Goal: Task Accomplishment & Management: Manage account settings

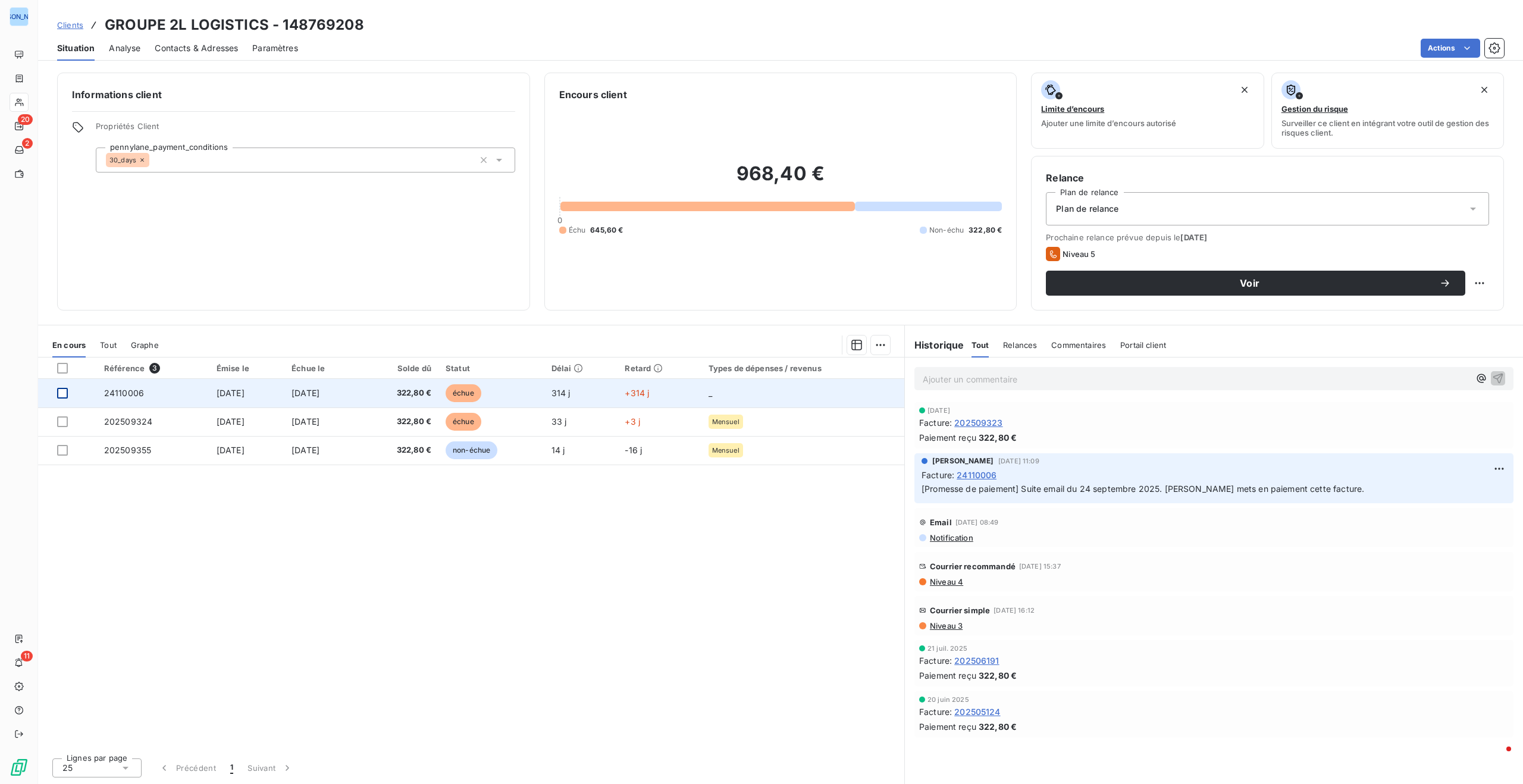
click at [64, 396] on div at bounding box center [62, 392] width 11 height 11
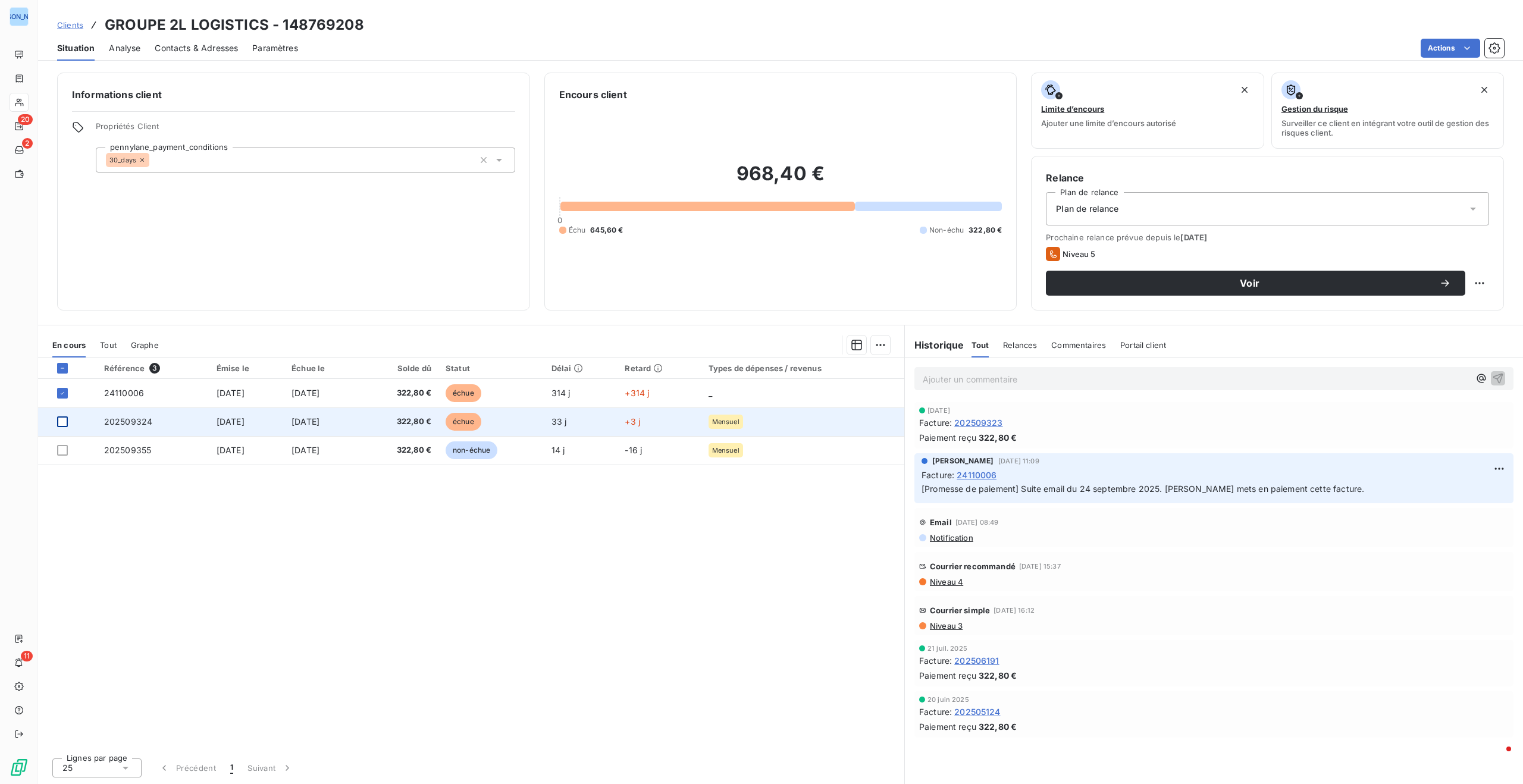
click at [60, 421] on div at bounding box center [62, 422] width 11 height 11
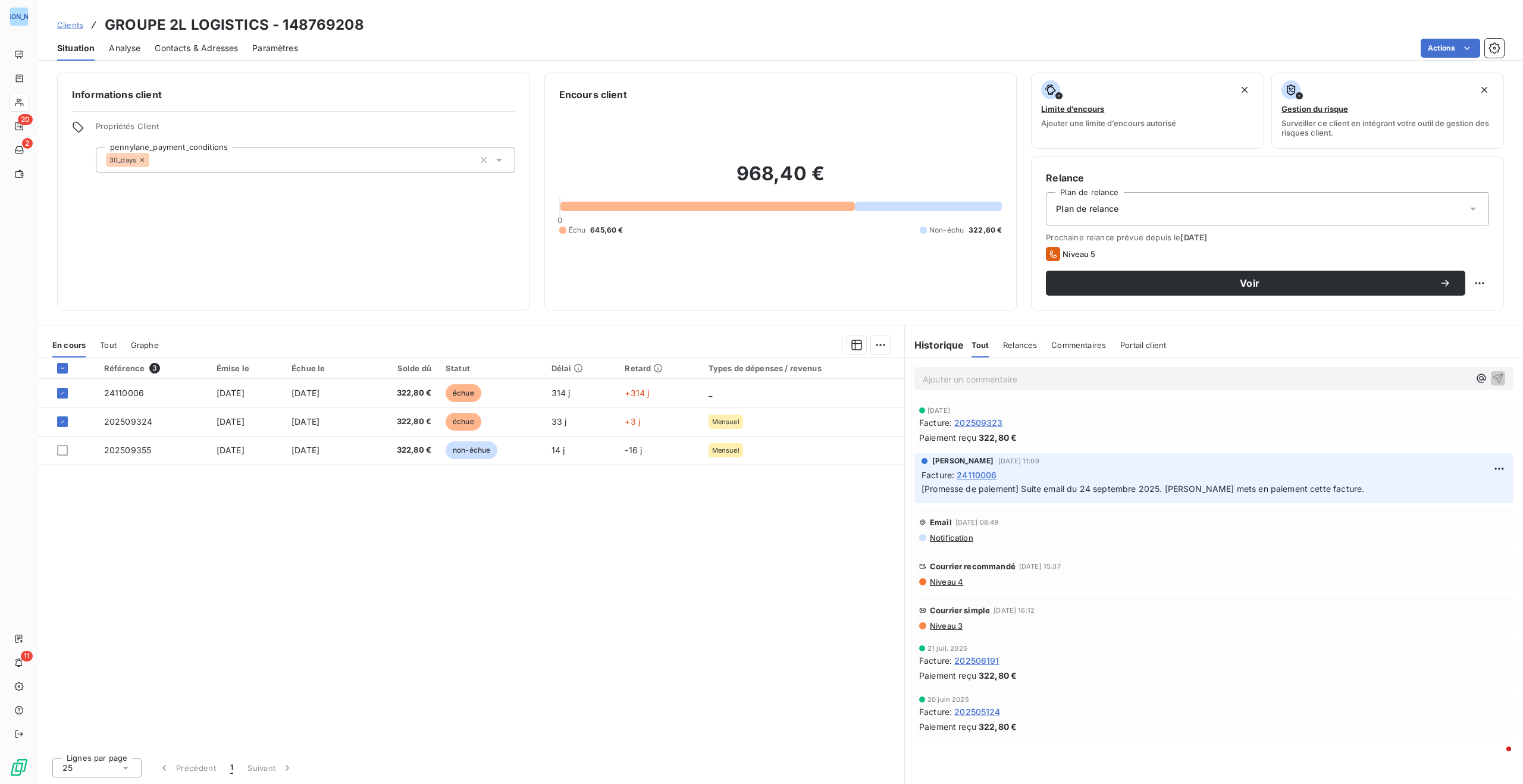
click at [883, 344] on html "JO 20 2 11 Clients GROUPE 2L LOGISTICS - 148769208 Situation Analyse Contacts &…" at bounding box center [761, 392] width 1523 height 784
click at [744, 326] on html "JO 20 2 11 Clients GROUPE 2L LOGISTICS - 148769208 Situation Analyse Contacts &…" at bounding box center [761, 392] width 1523 height 784
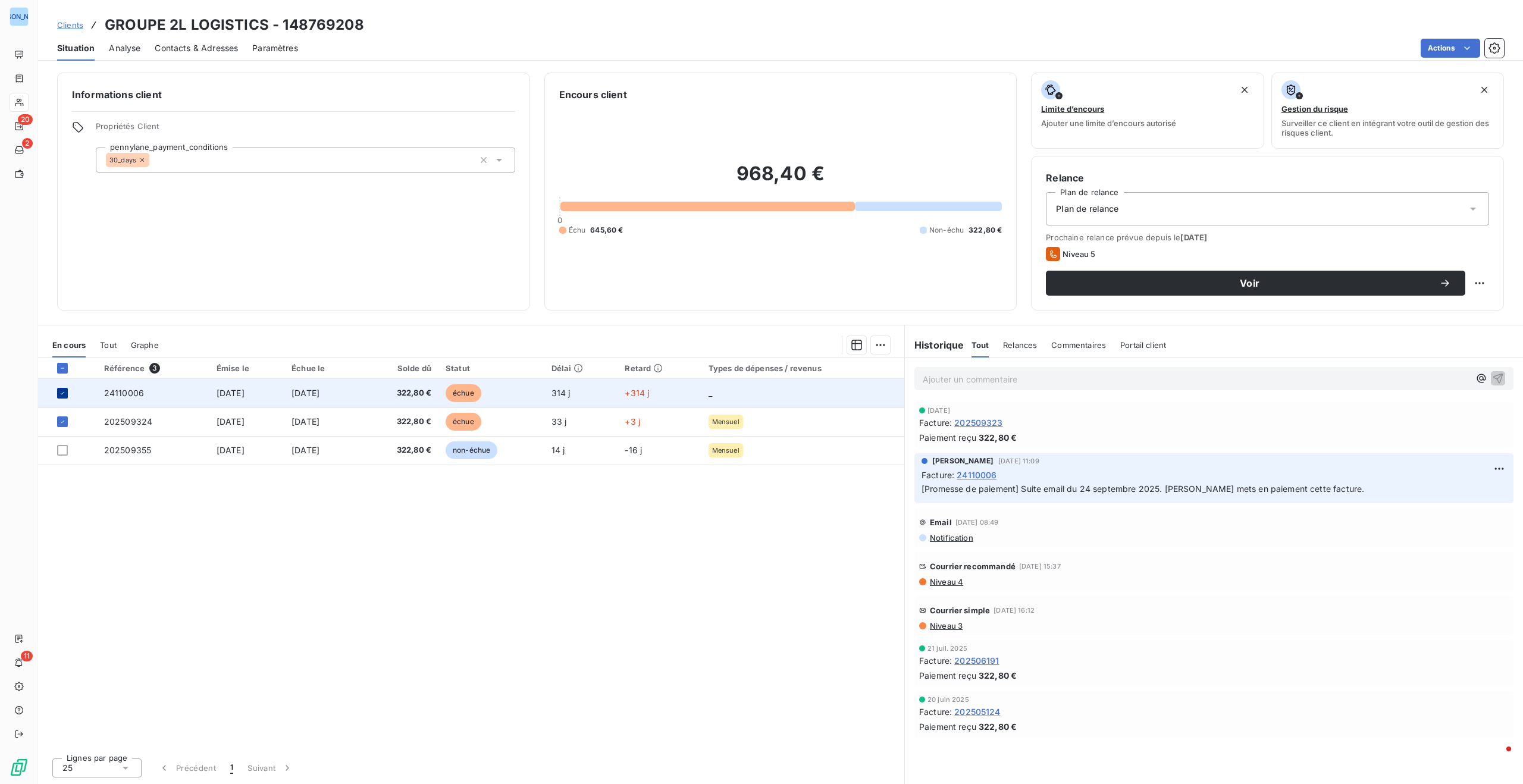
click at [64, 392] on icon at bounding box center [62, 392] width 7 height 7
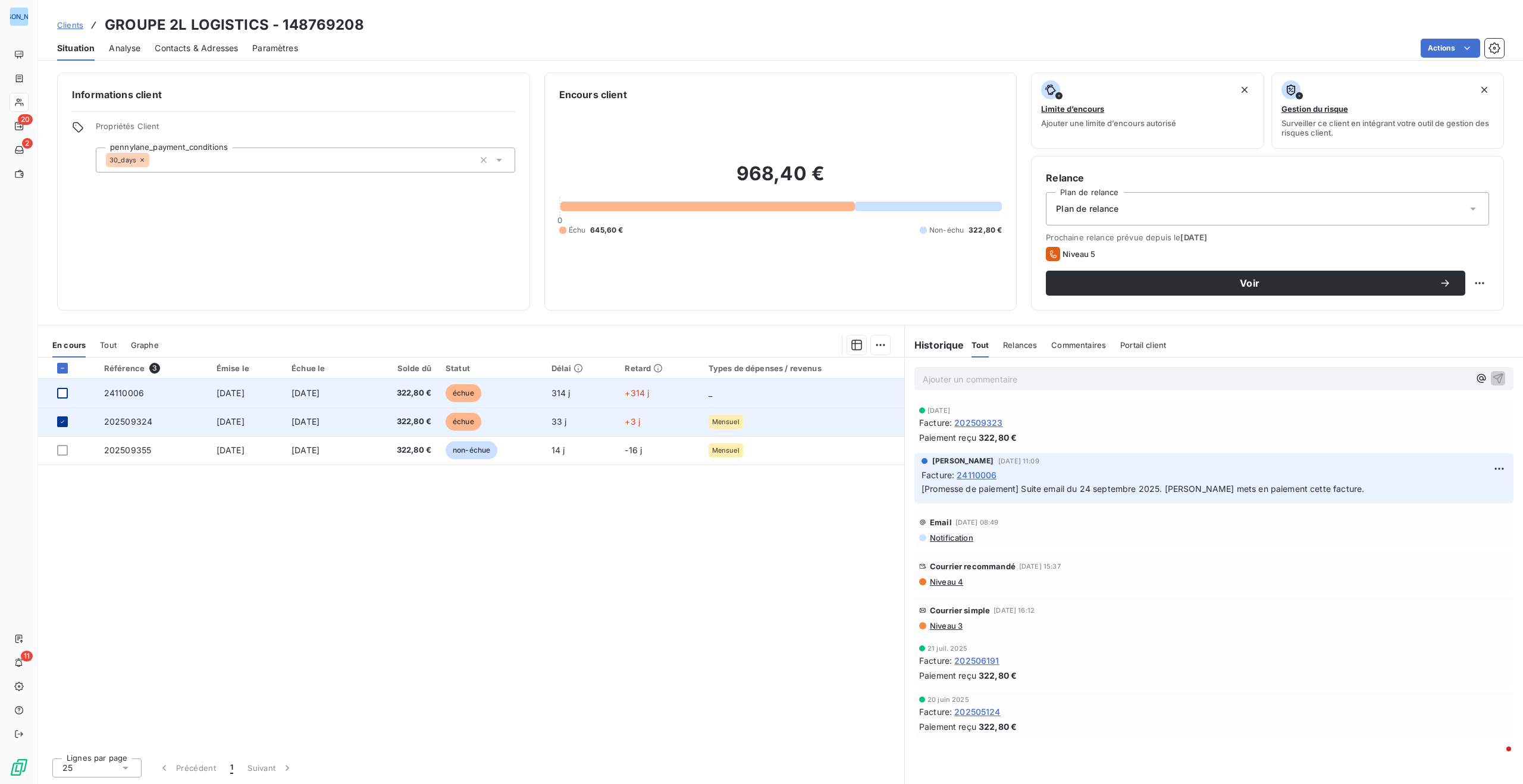
click at [64, 420] on icon at bounding box center [62, 422] width 7 height 7
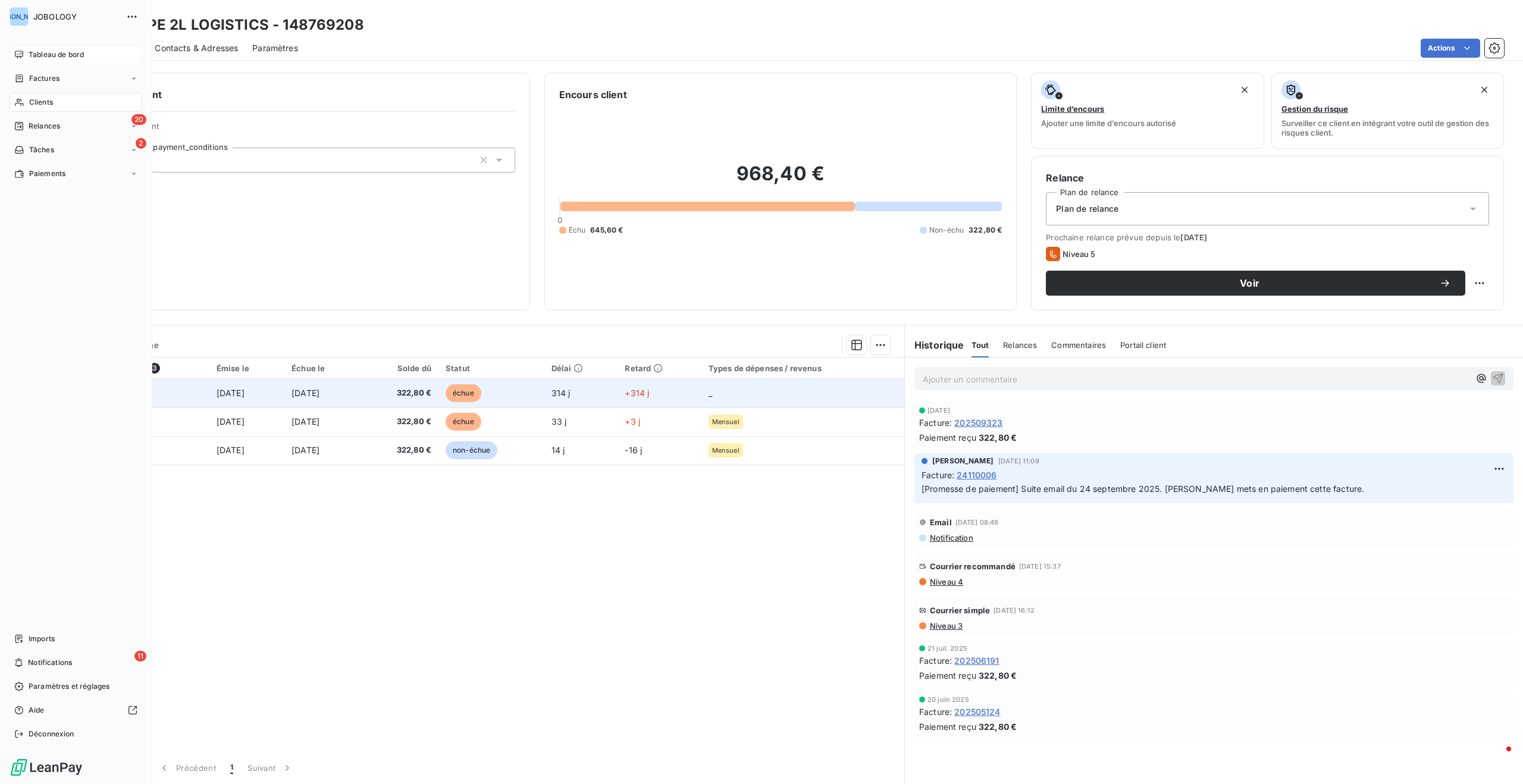
click at [37, 47] on div "Tableau de bord" at bounding box center [76, 54] width 133 height 19
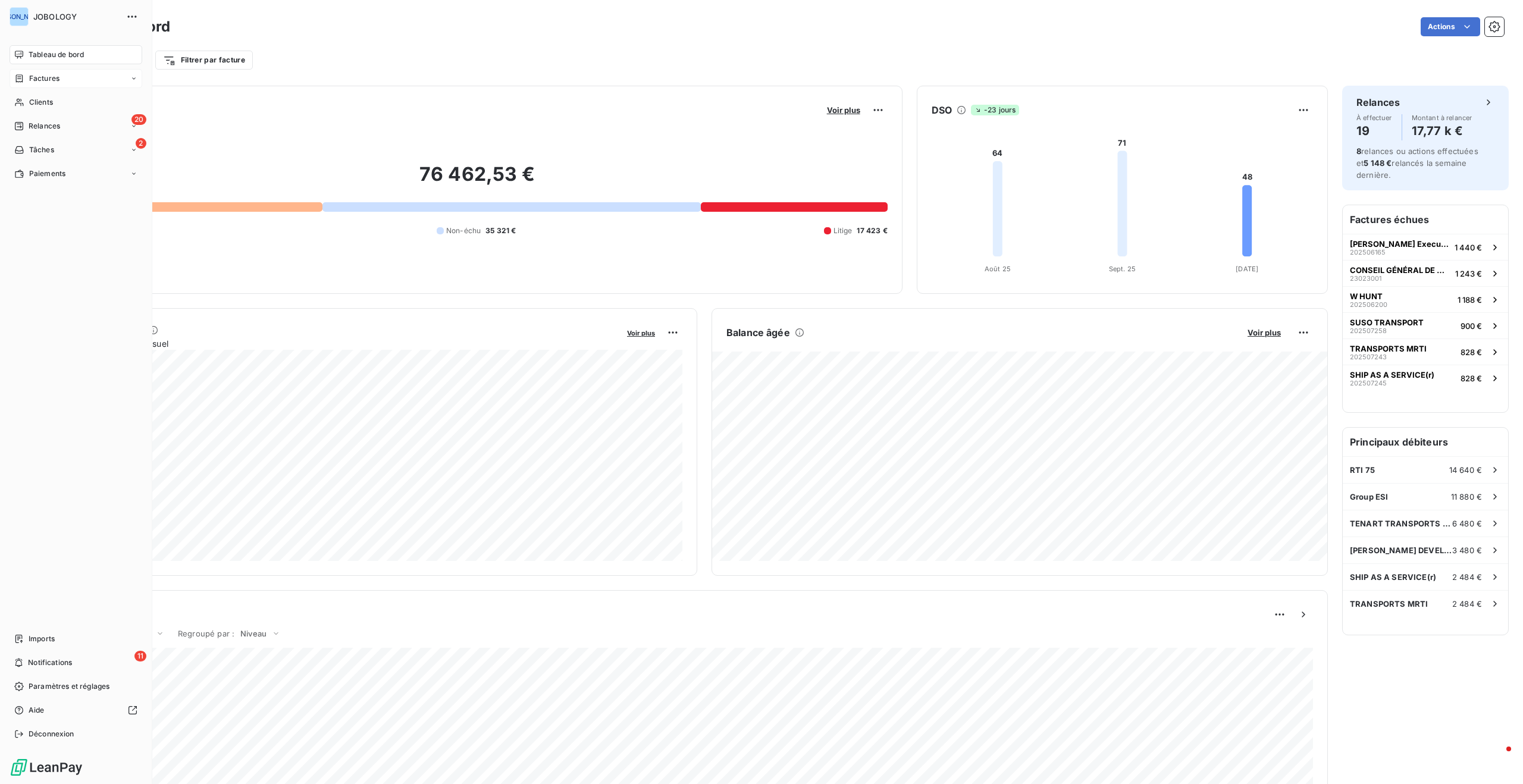
click at [22, 77] on icon at bounding box center [19, 78] width 10 height 9
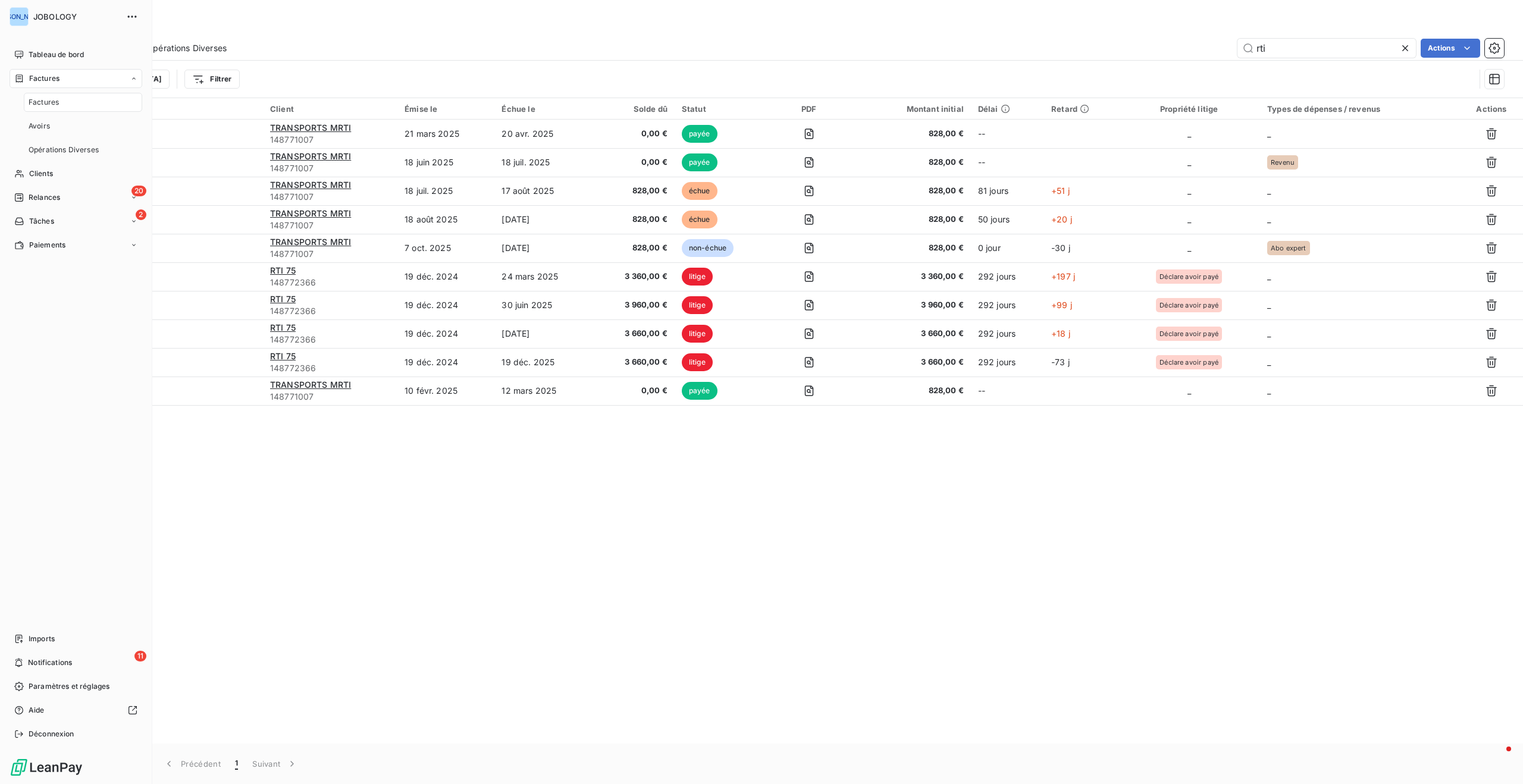
click at [38, 97] on span "Factures" at bounding box center [43, 102] width 30 height 11
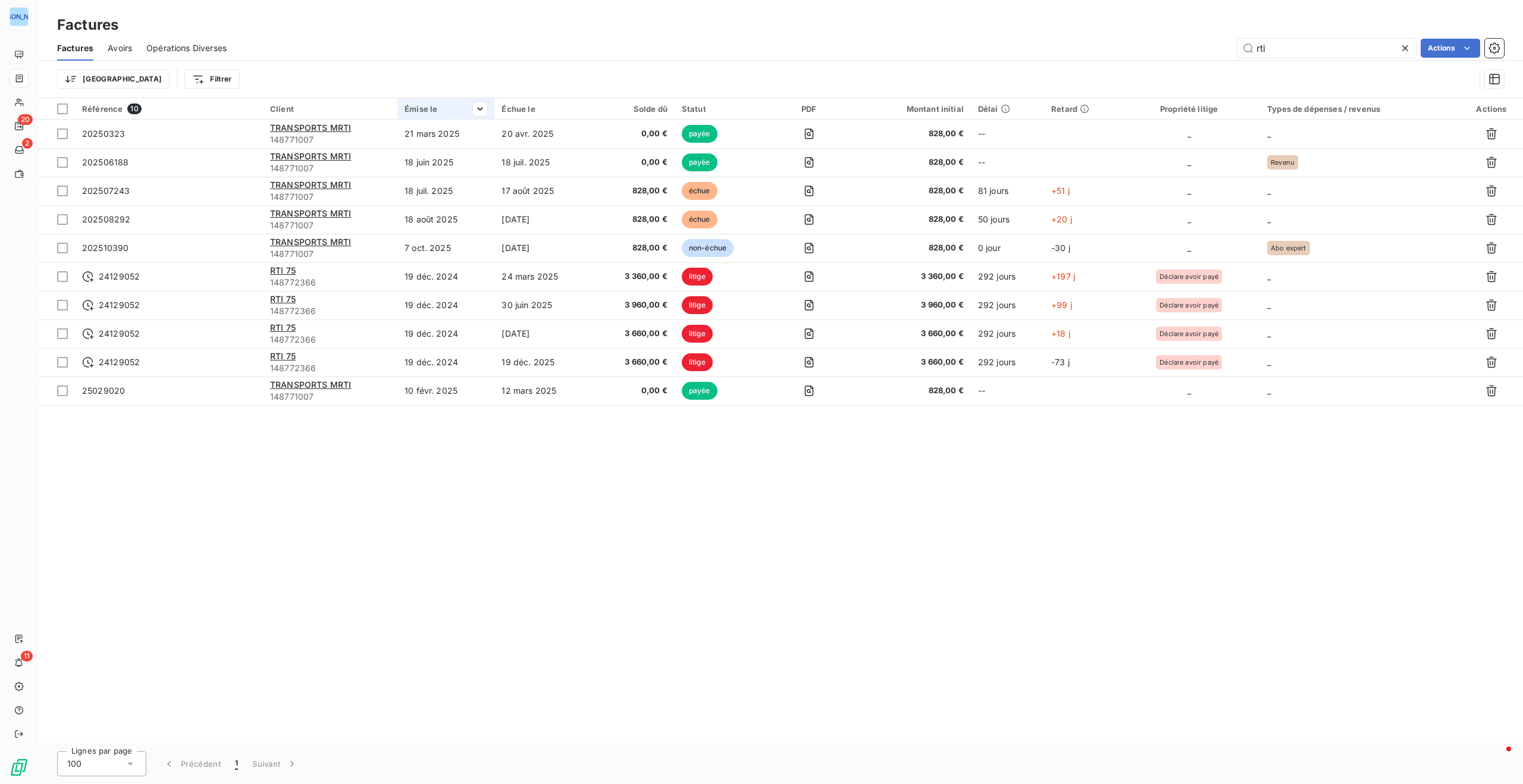
click at [423, 107] on div "Émise le" at bounding box center [445, 108] width 82 height 9
click at [449, 155] on span "Trier par ordre décroissant" at bounding box center [423, 160] width 106 height 12
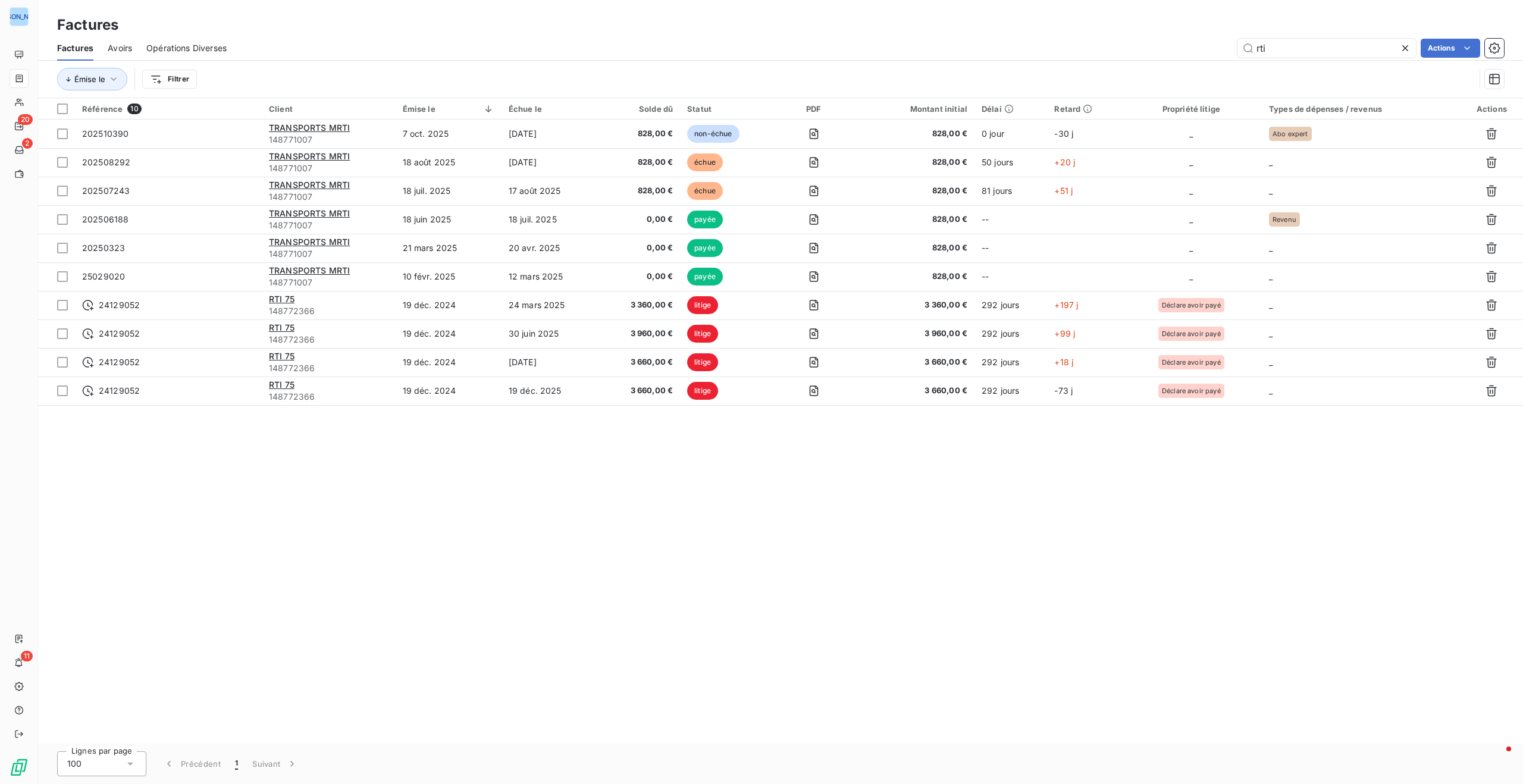
click at [124, 45] on span "Avoirs" at bounding box center [119, 48] width 24 height 12
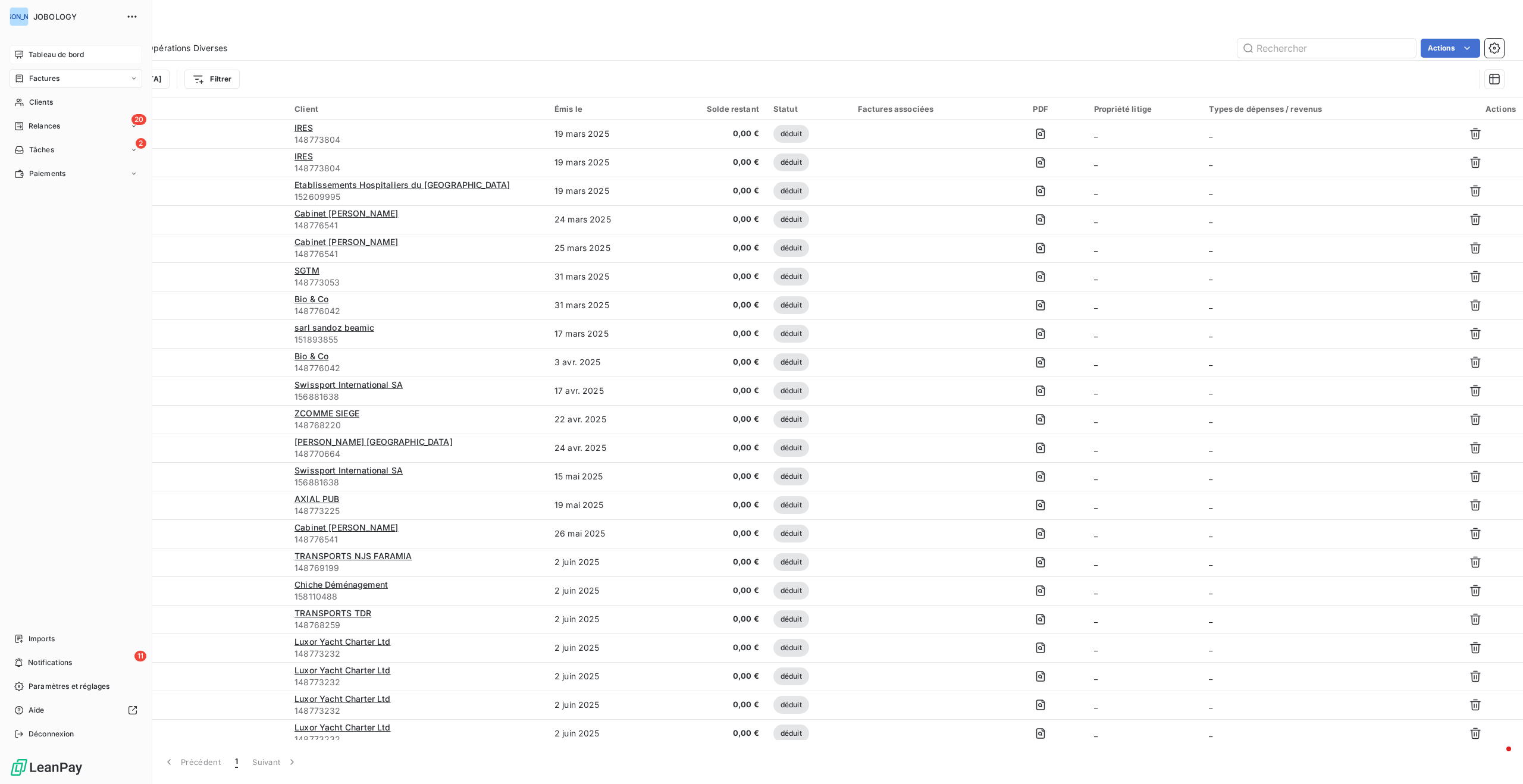
click at [22, 52] on icon at bounding box center [19, 54] width 8 height 7
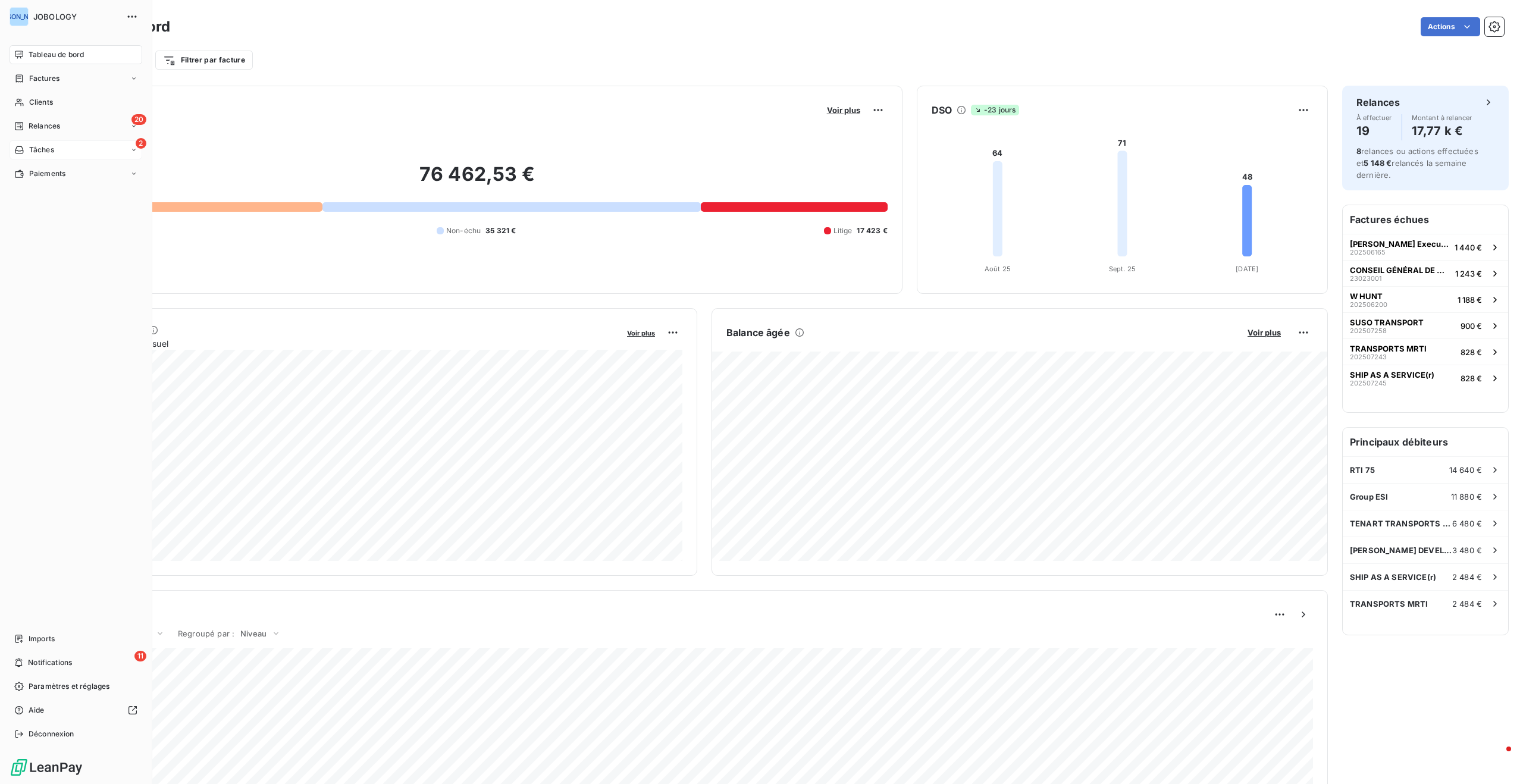
click at [74, 149] on div "2 Tâches" at bounding box center [76, 150] width 133 height 19
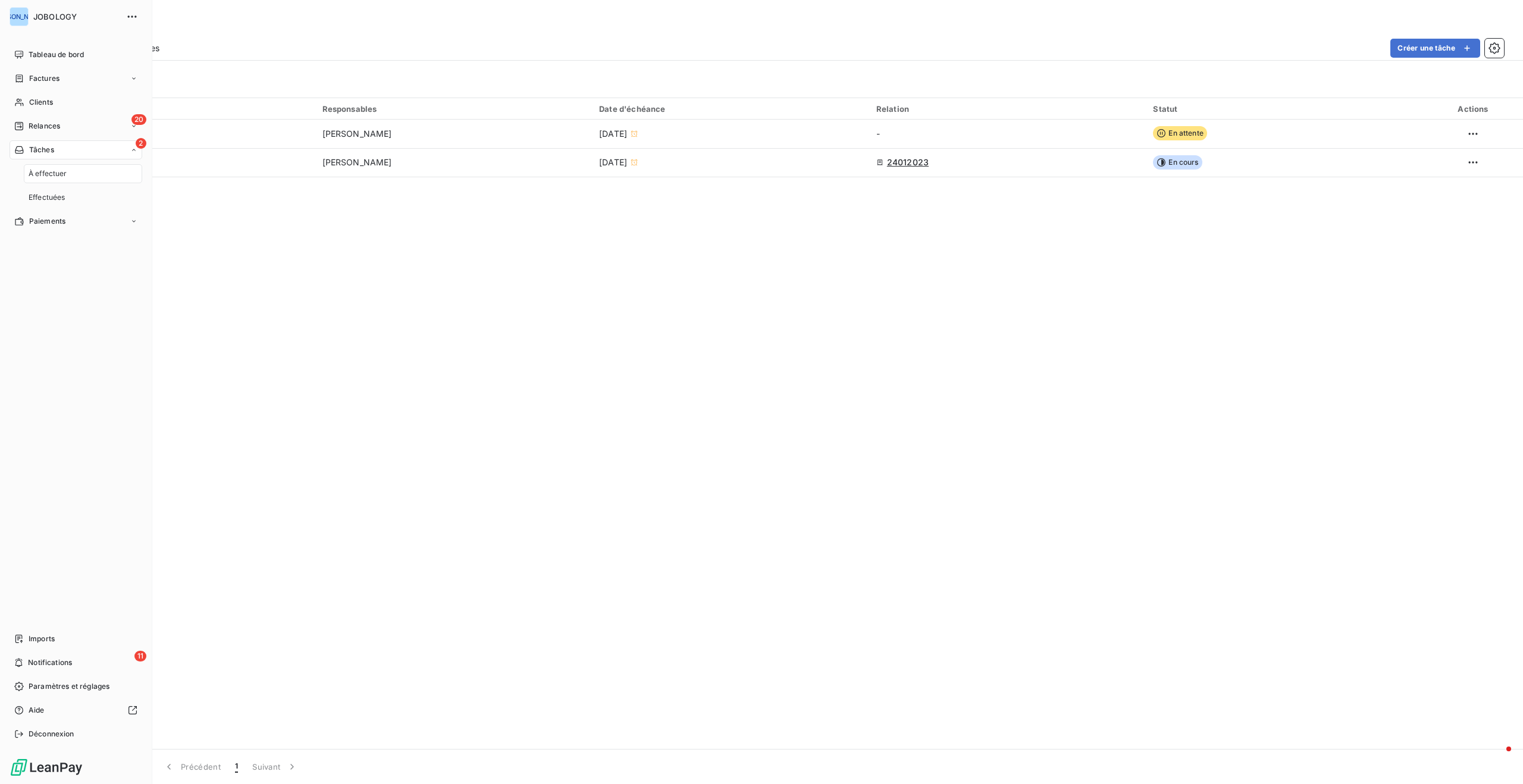
click at [74, 149] on div "2 Tâches" at bounding box center [76, 150] width 133 height 19
click at [64, 123] on div "20 Relances" at bounding box center [76, 126] width 133 height 19
click at [68, 147] on div "À effectuer" at bounding box center [83, 150] width 118 height 19
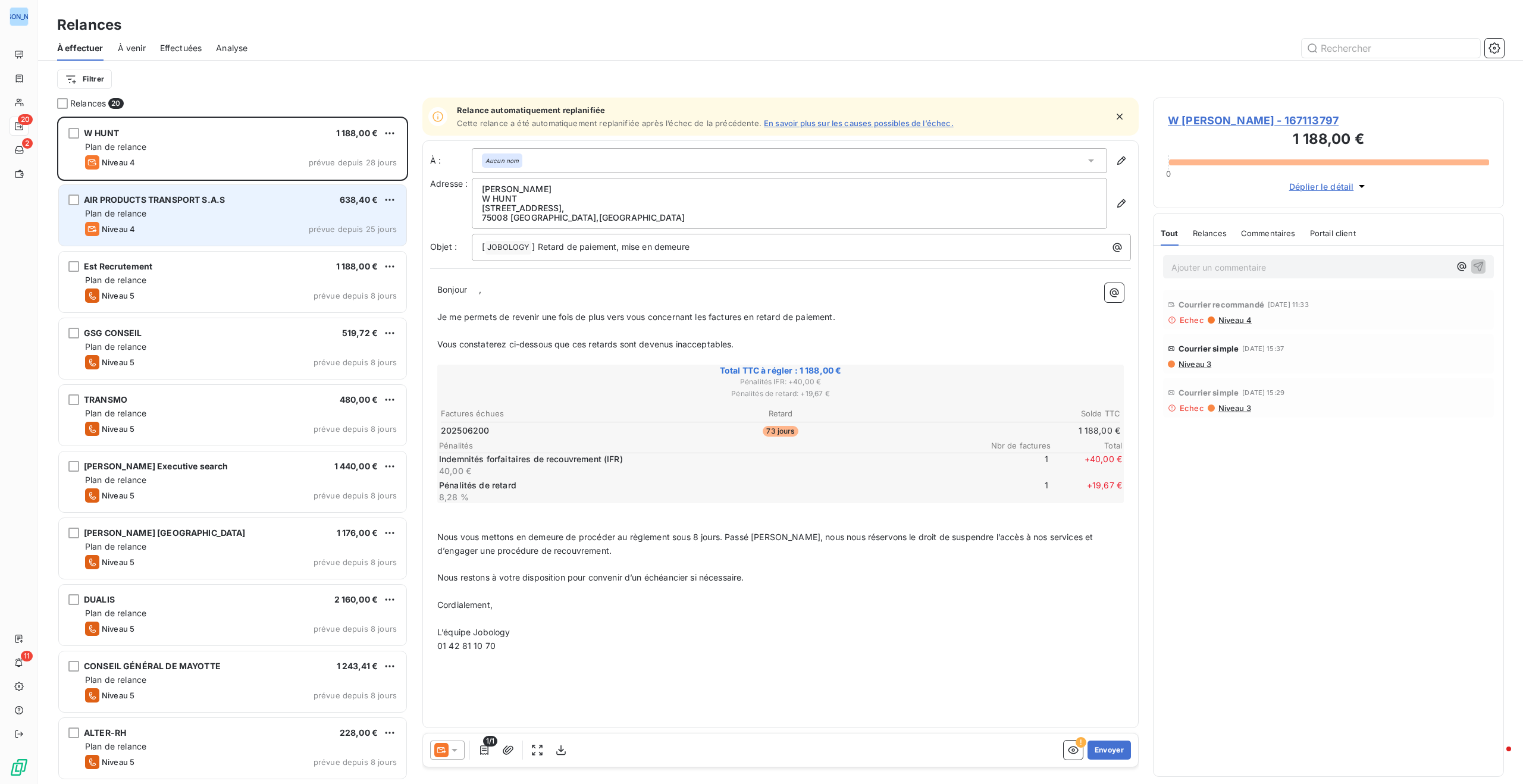
click at [332, 218] on div "Plan de relance" at bounding box center [240, 214] width 312 height 12
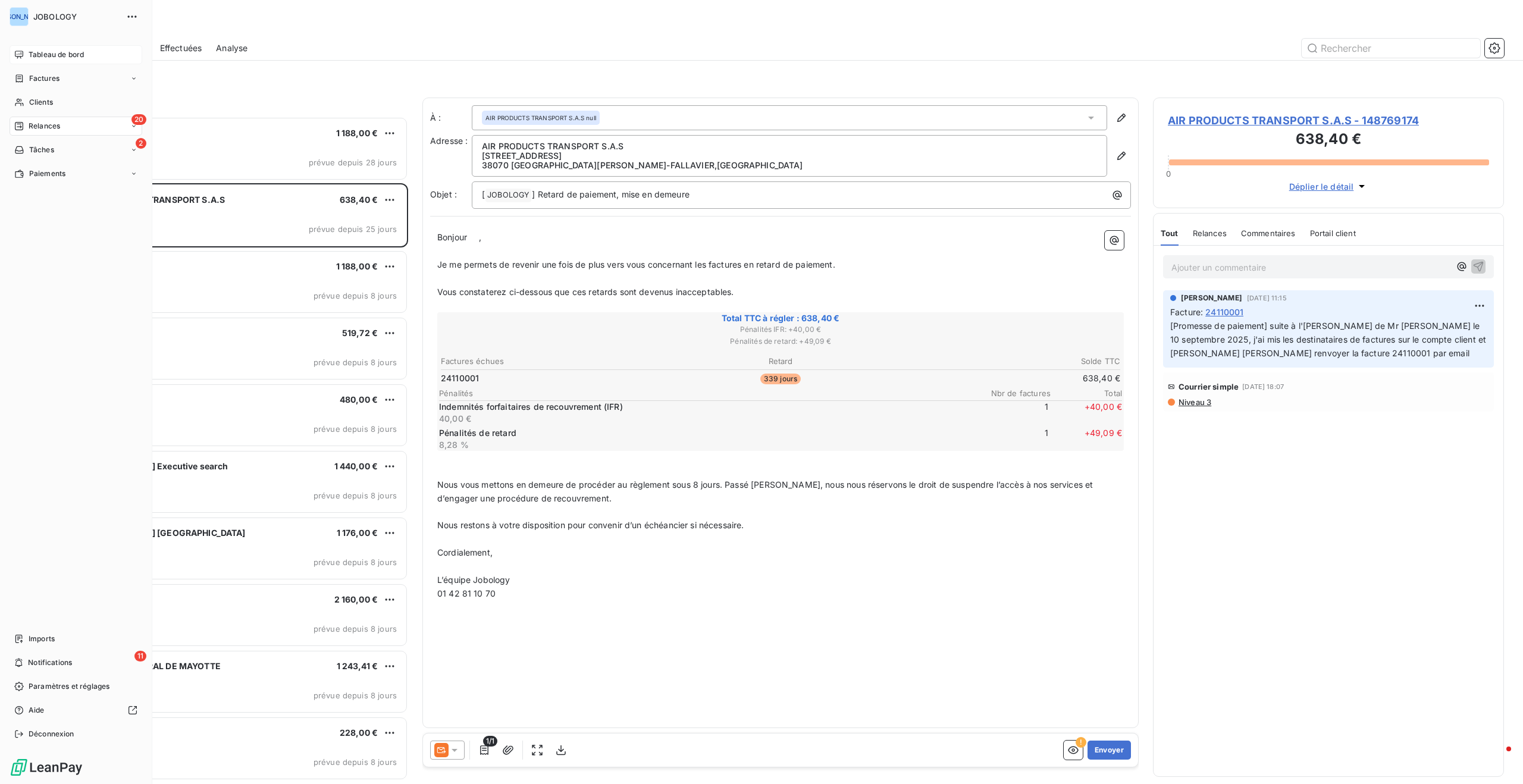
click at [26, 50] on div "Tableau de bord" at bounding box center [76, 54] width 133 height 19
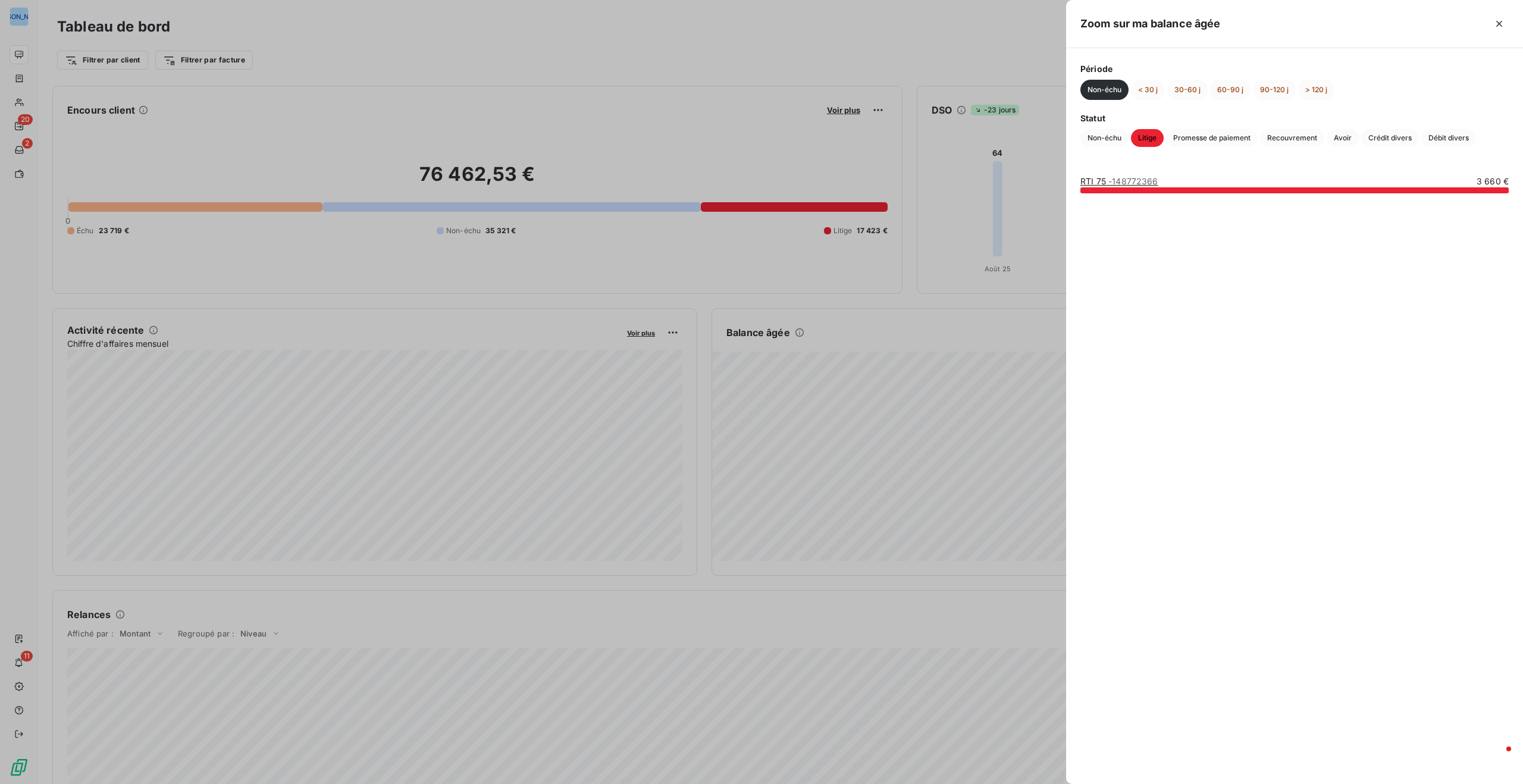
click at [962, 431] on div at bounding box center [761, 392] width 1523 height 784
click at [993, 420] on div at bounding box center [761, 392] width 1523 height 784
click at [1006, 397] on div at bounding box center [761, 392] width 1523 height 784
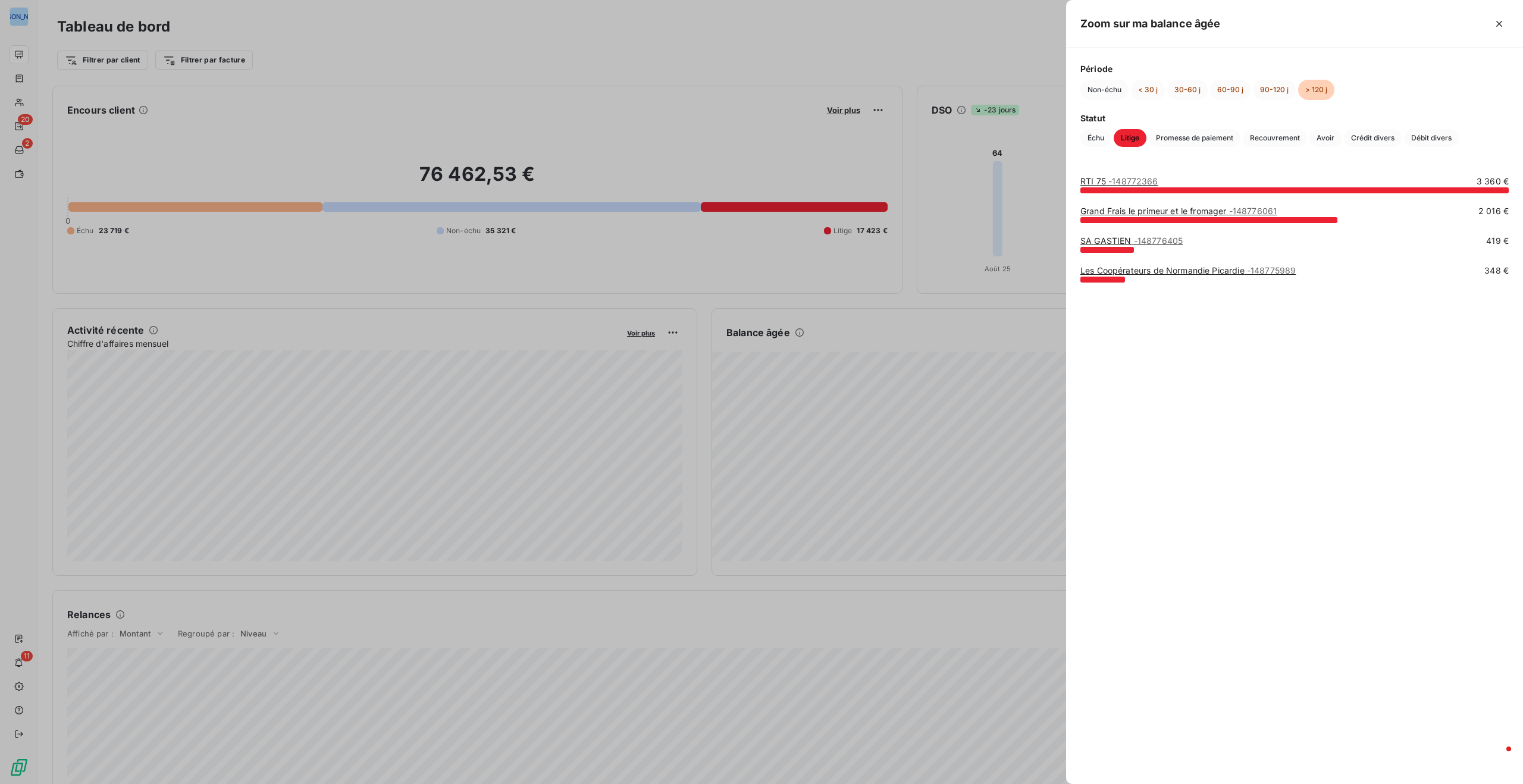
click at [1031, 404] on div at bounding box center [761, 392] width 1523 height 784
